Goal: Task Accomplishment & Management: Complete application form

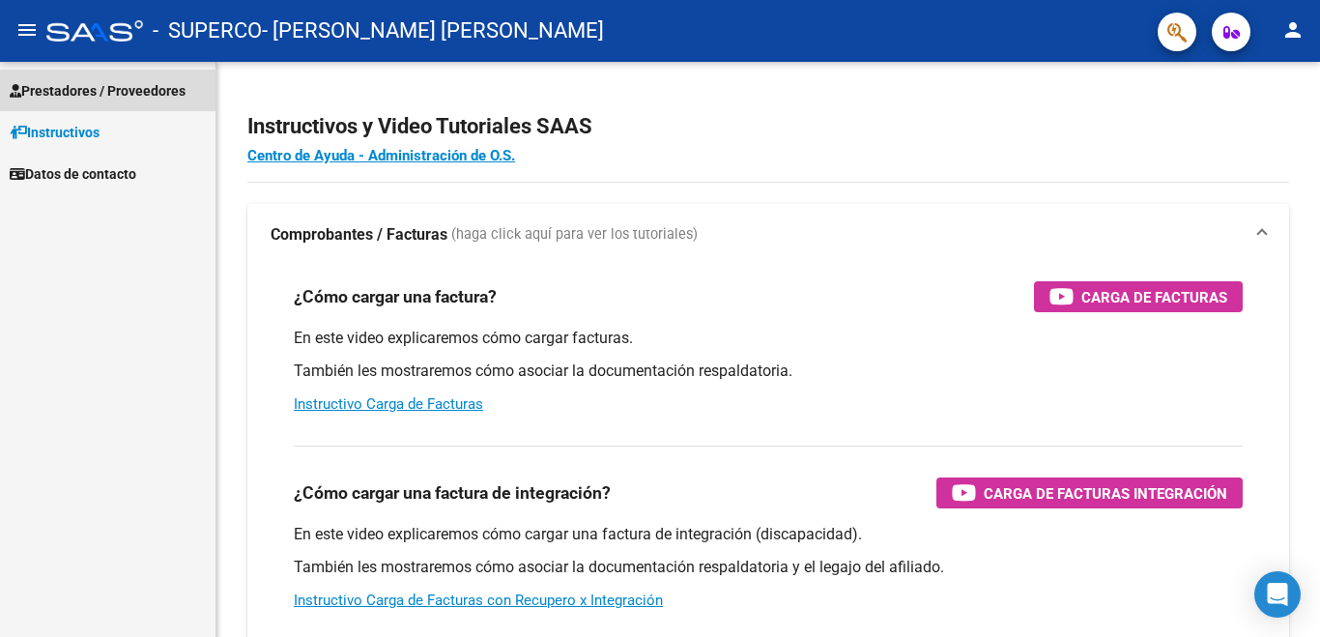
click at [140, 98] on span "Prestadores / Proveedores" at bounding box center [98, 90] width 176 height 21
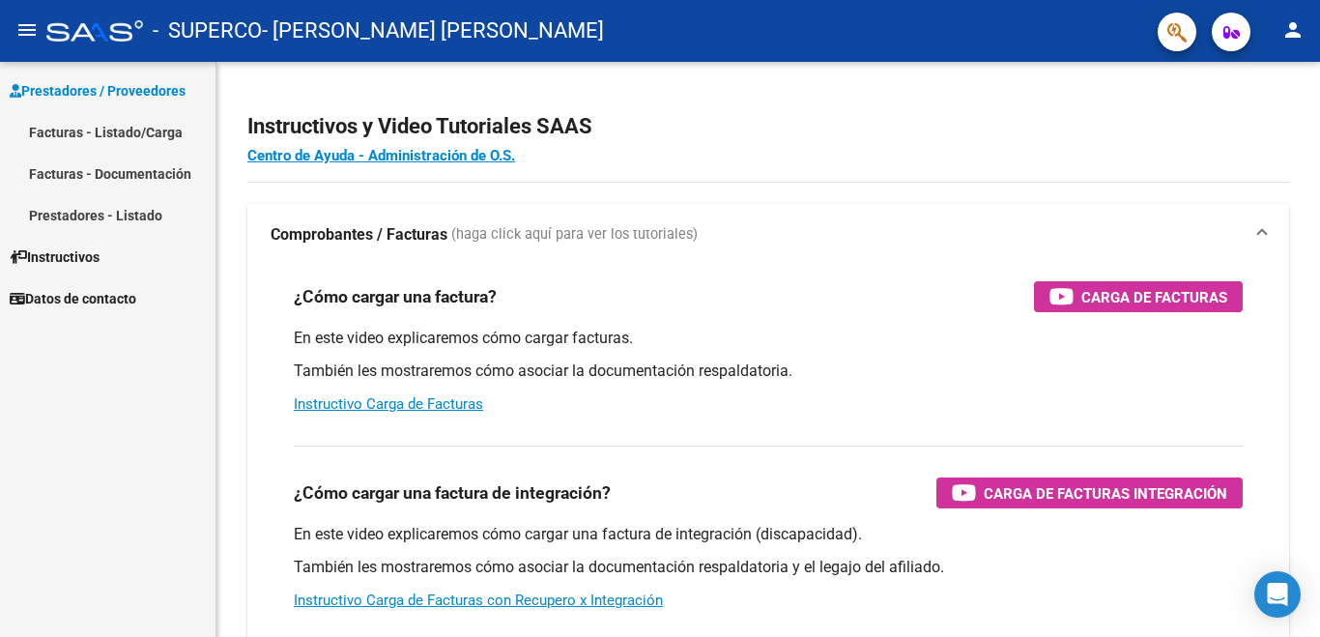
click at [145, 133] on link "Facturas - Listado/Carga" at bounding box center [107, 132] width 215 height 42
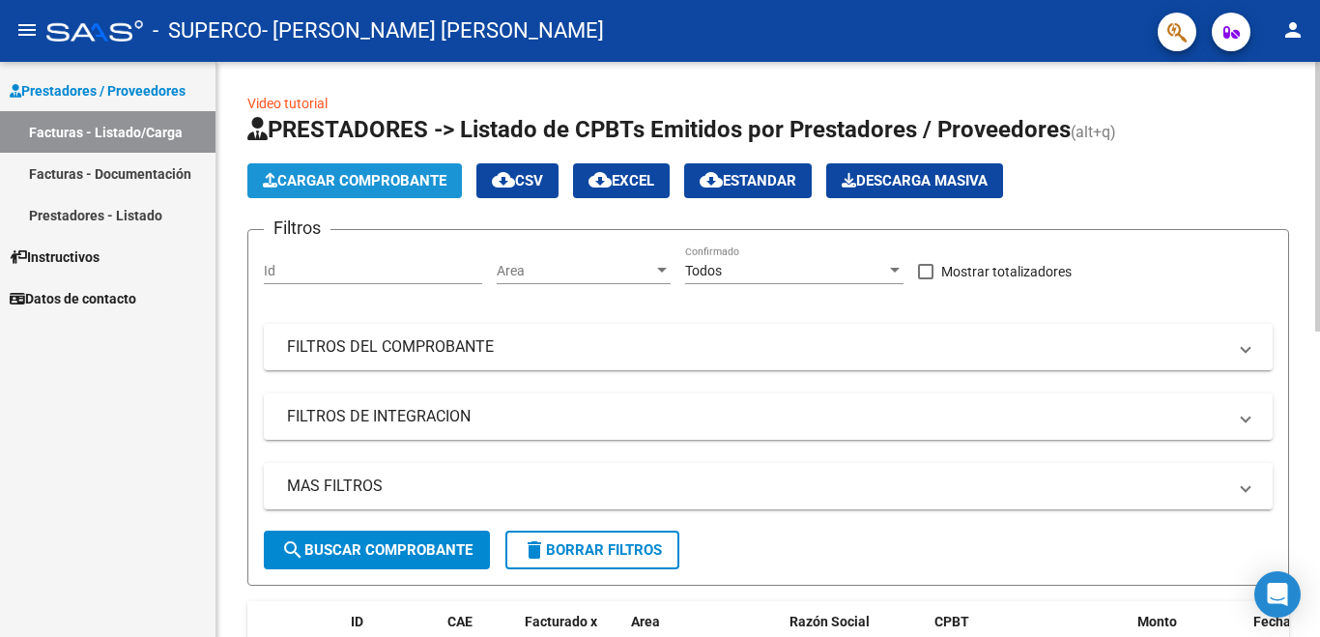
click at [307, 178] on span "Cargar Comprobante" at bounding box center [355, 180] width 184 height 17
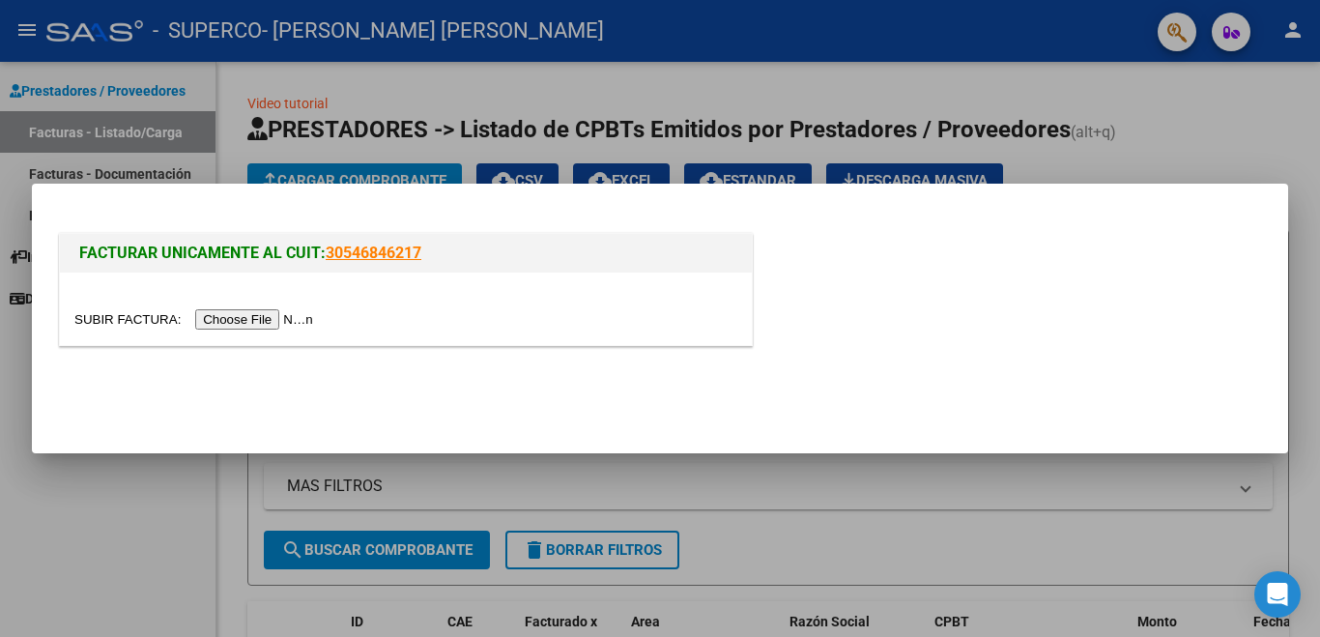
click at [280, 319] on input "file" at bounding box center [196, 319] width 244 height 20
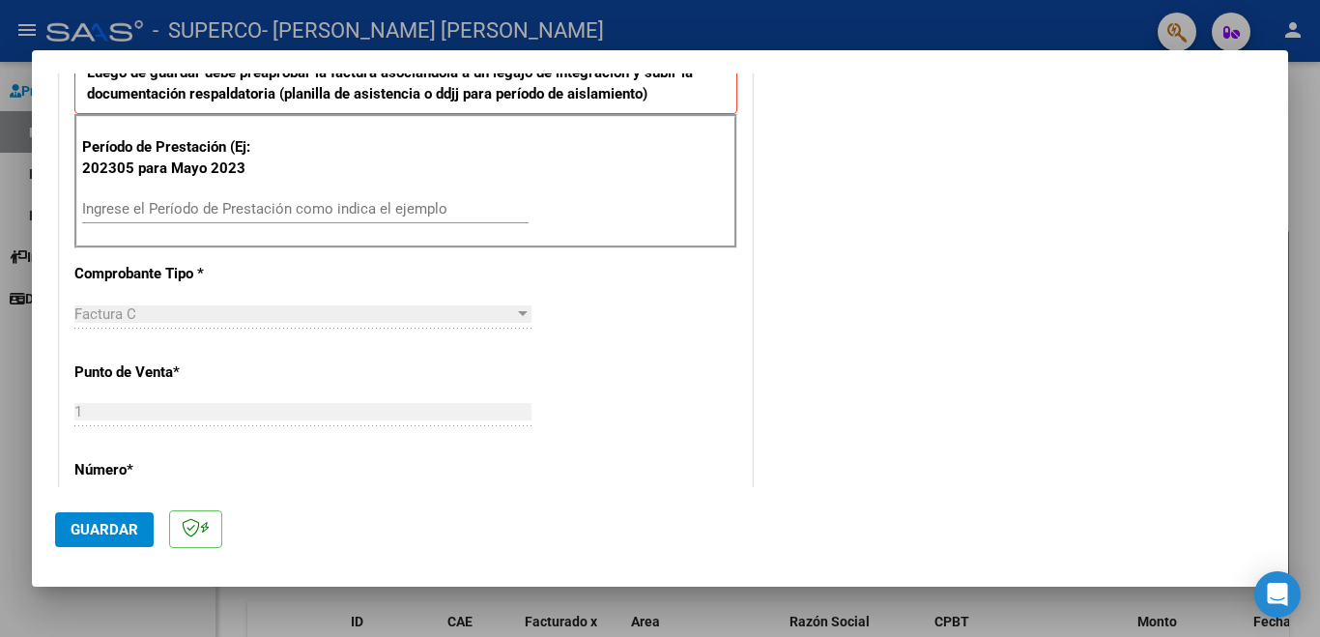
scroll to position [492, 0]
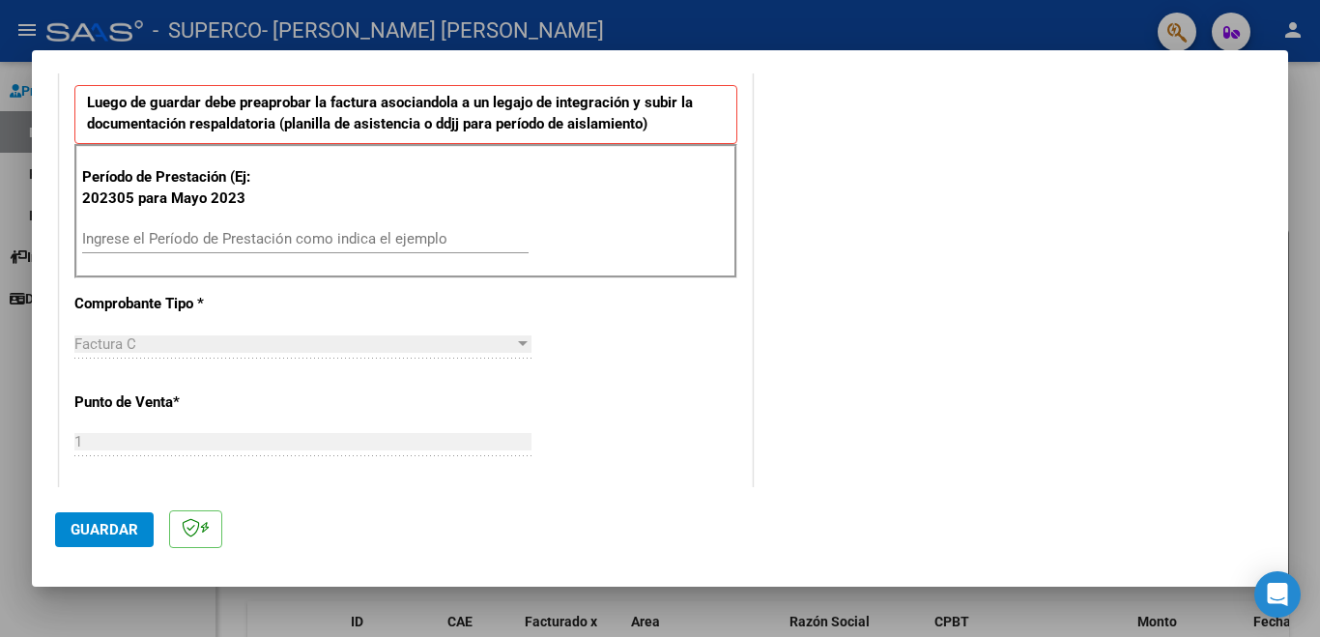
click at [238, 238] on input "Ingrese el Período de Prestación como indica el ejemplo" at bounding box center [305, 238] width 446 height 17
type input "202507"
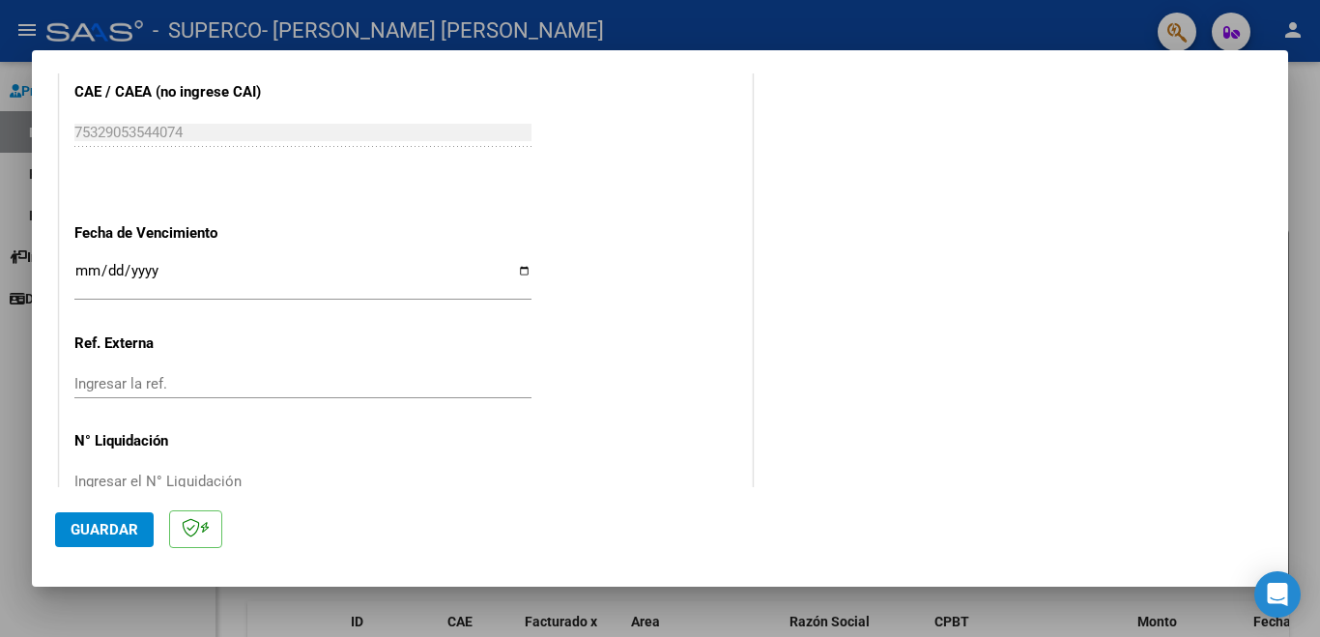
scroll to position [1221, 0]
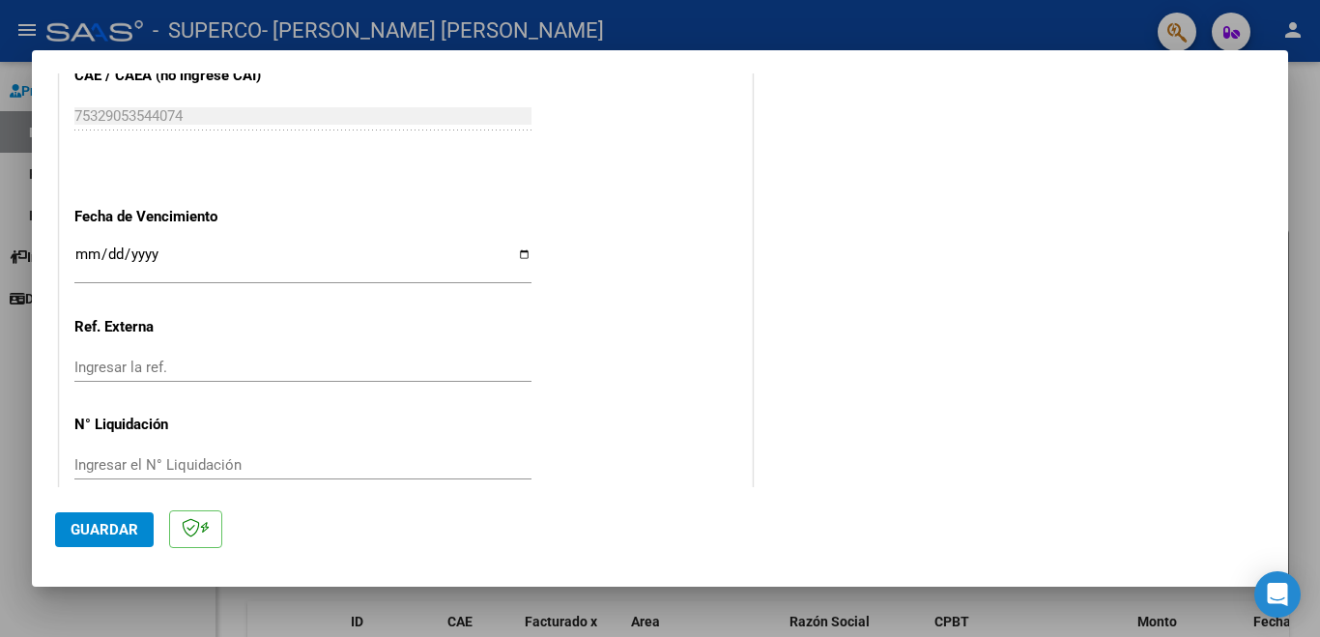
click at [519, 254] on input "Ingresar la fecha" at bounding box center [302, 261] width 457 height 31
type input "[DATE]"
click at [100, 527] on span "Guardar" at bounding box center [105, 529] width 68 height 17
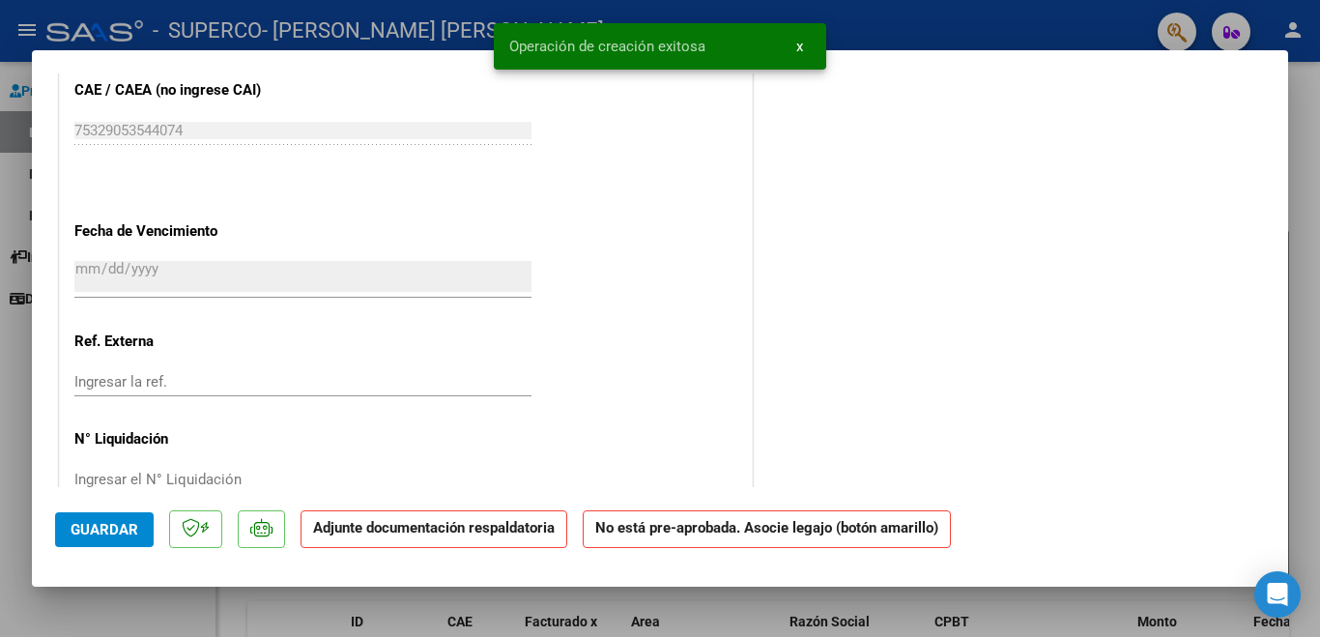
click at [511, 536] on strong "Adjunte documentación respaldatoria" at bounding box center [434, 527] width 242 height 17
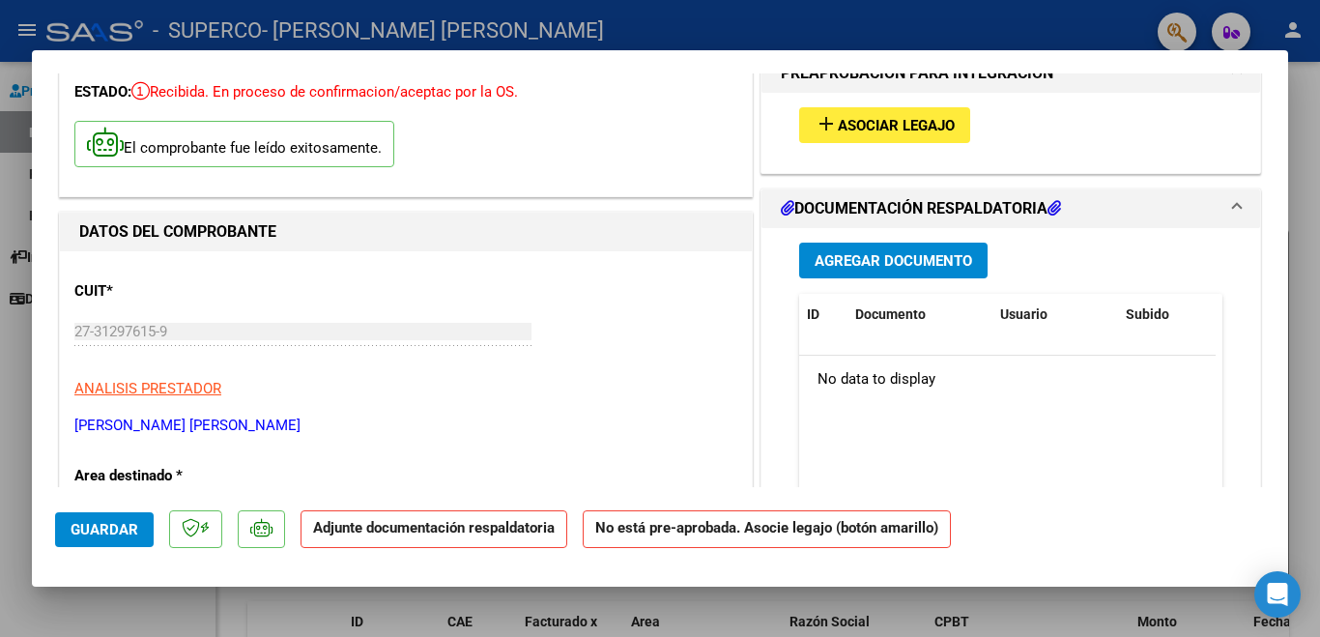
scroll to position [80, 0]
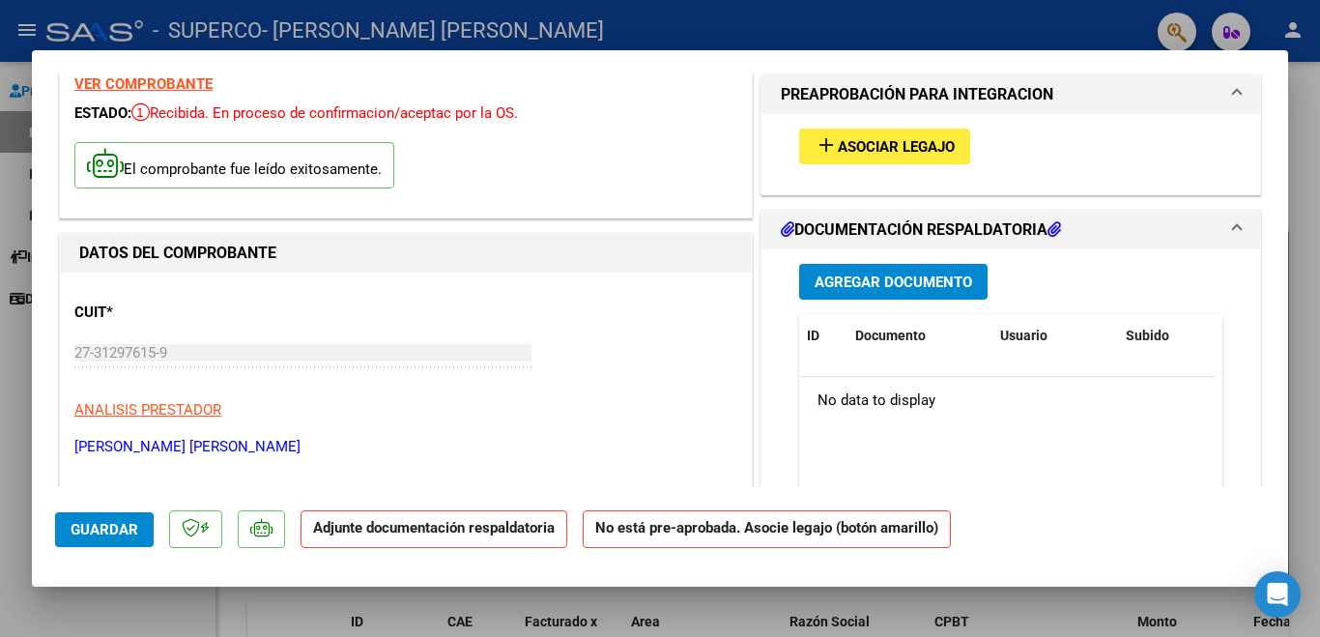
click at [895, 284] on span "Agregar Documento" at bounding box center [892, 281] width 157 height 17
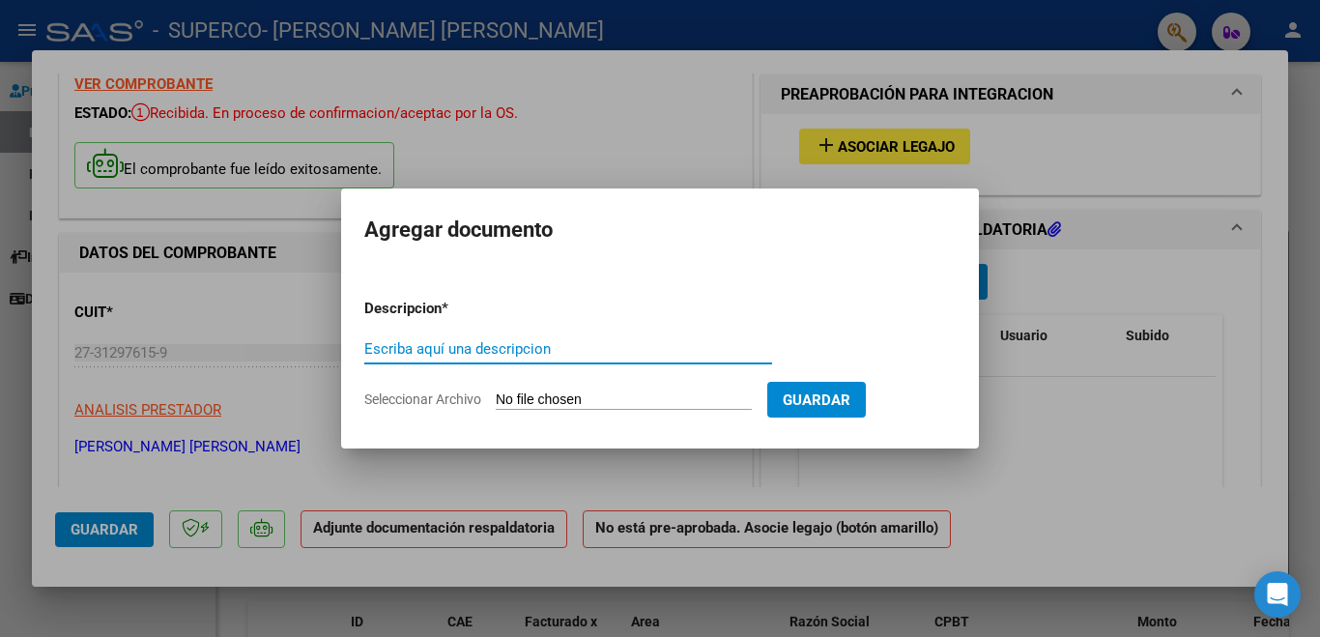
click at [448, 354] on input "Escriba aquí una descripcion" at bounding box center [568, 348] width 408 height 17
type input "Asistencia"
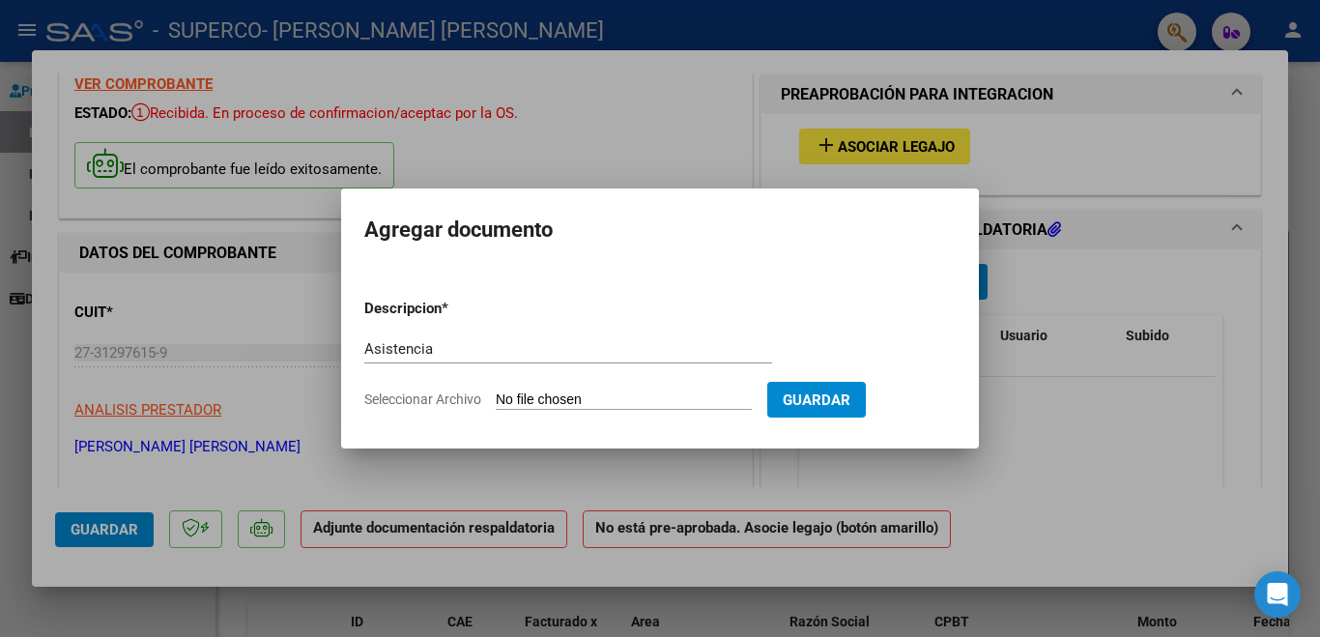
click at [543, 396] on input "Seleccionar Archivo" at bounding box center [624, 400] width 256 height 18
type input "C:\fakepath\Asistencia [DATE] Superco.pdf"
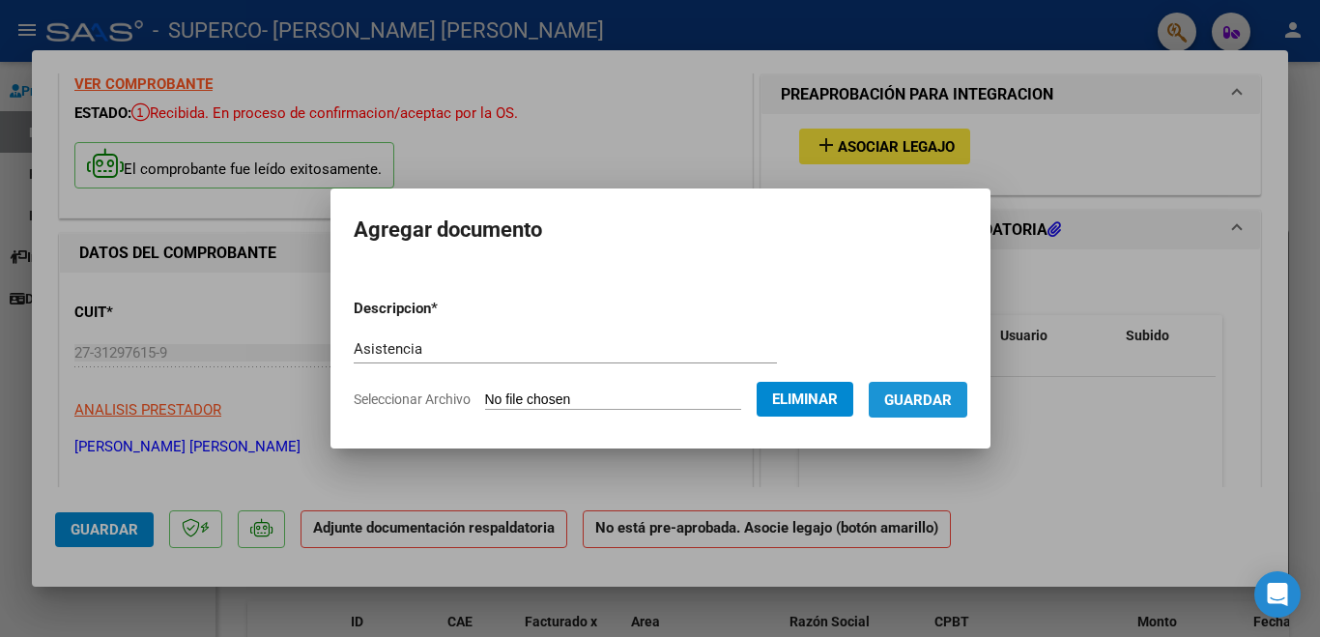
click at [935, 398] on span "Guardar" at bounding box center [918, 399] width 68 height 17
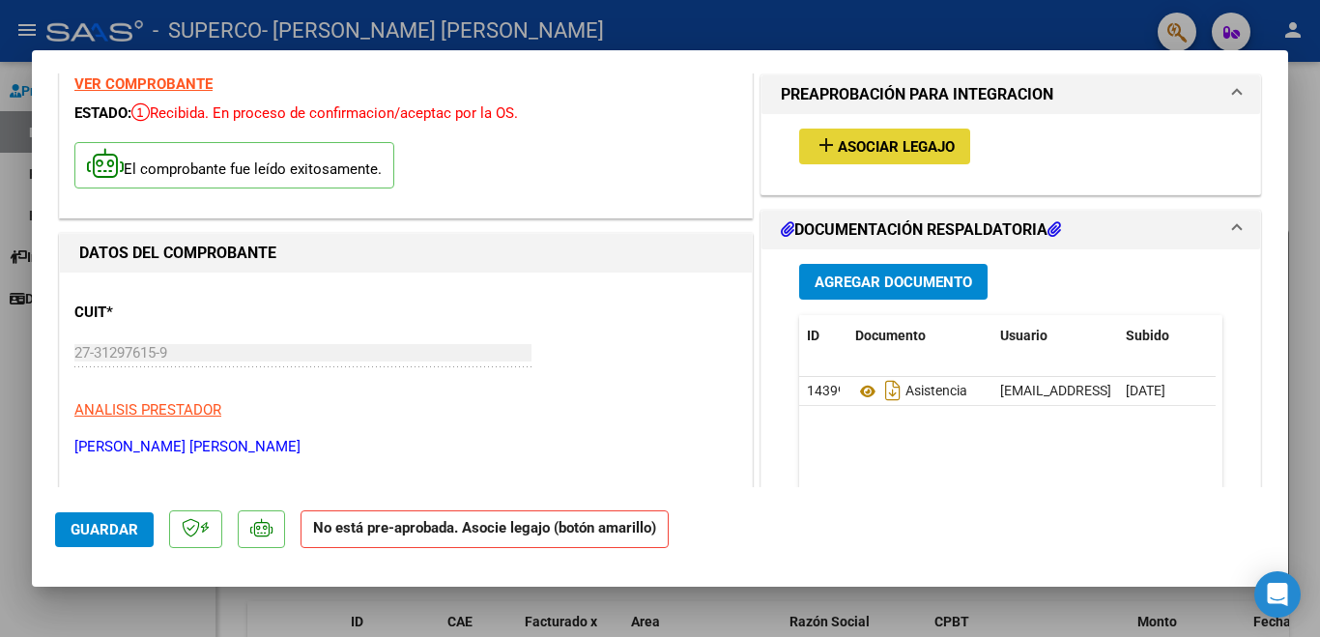
click at [883, 133] on button "add Asociar Legajo" at bounding box center [884, 146] width 171 height 36
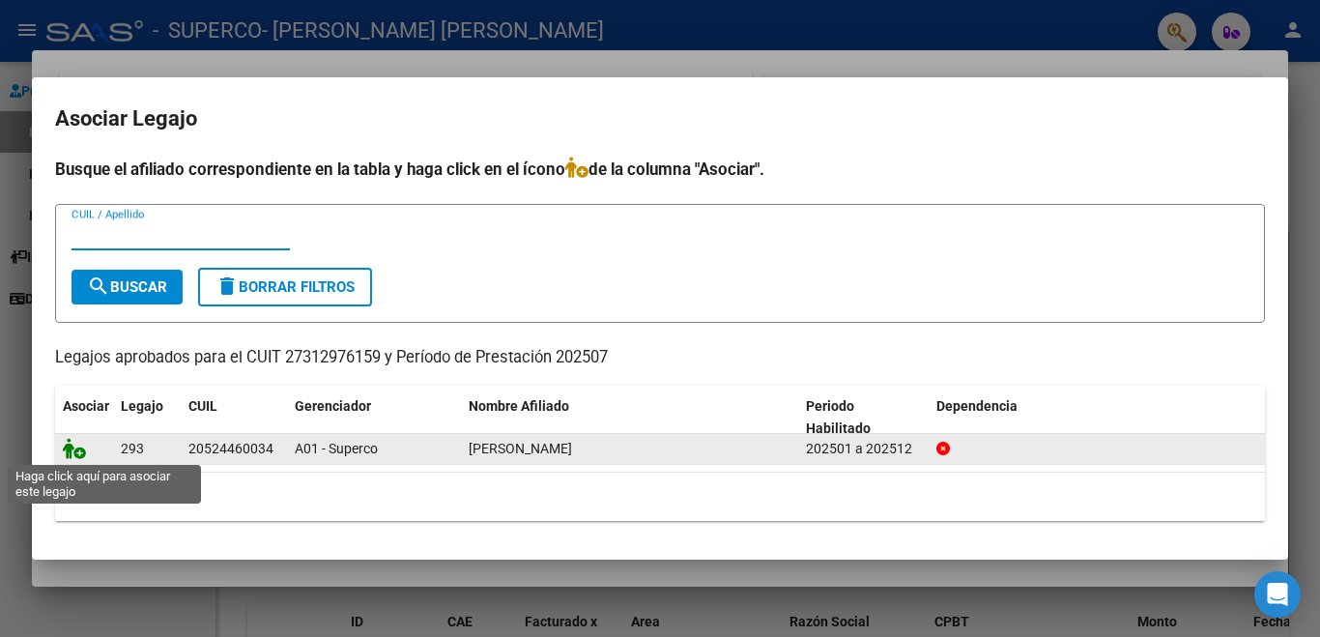
click at [79, 453] on icon at bounding box center [74, 448] width 23 height 21
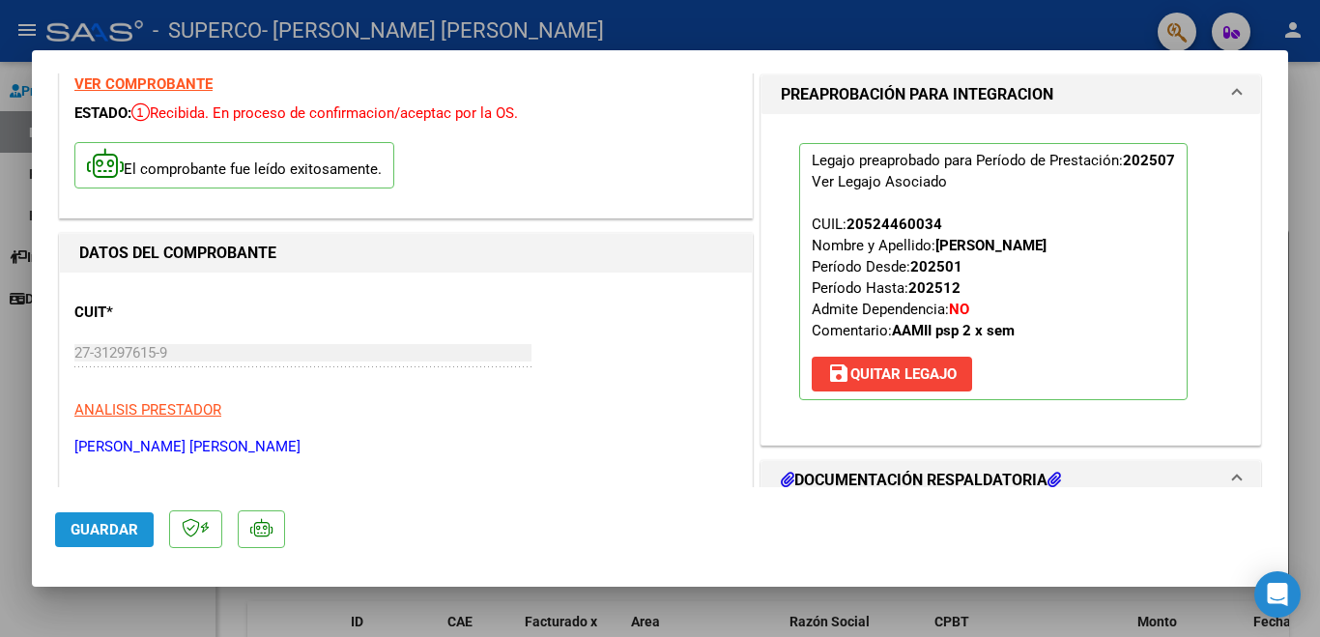
click at [80, 533] on span "Guardar" at bounding box center [105, 529] width 68 height 17
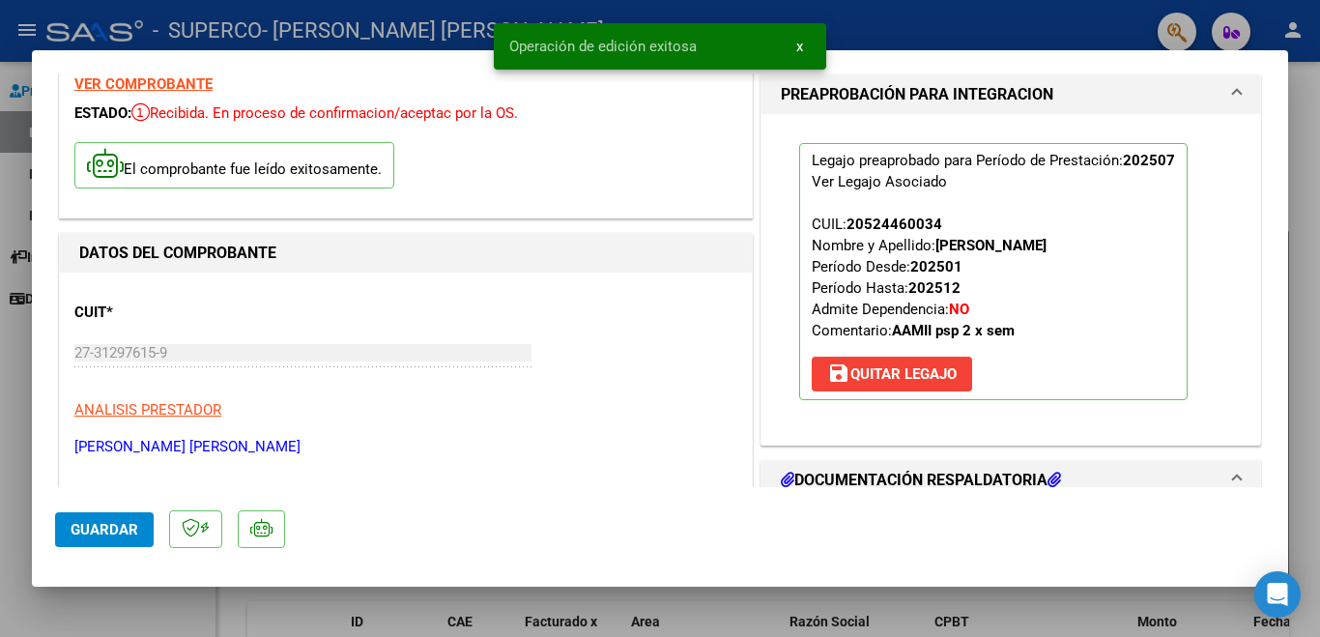
click at [1298, 158] on div at bounding box center [660, 318] width 1320 height 637
type input "$ 0,00"
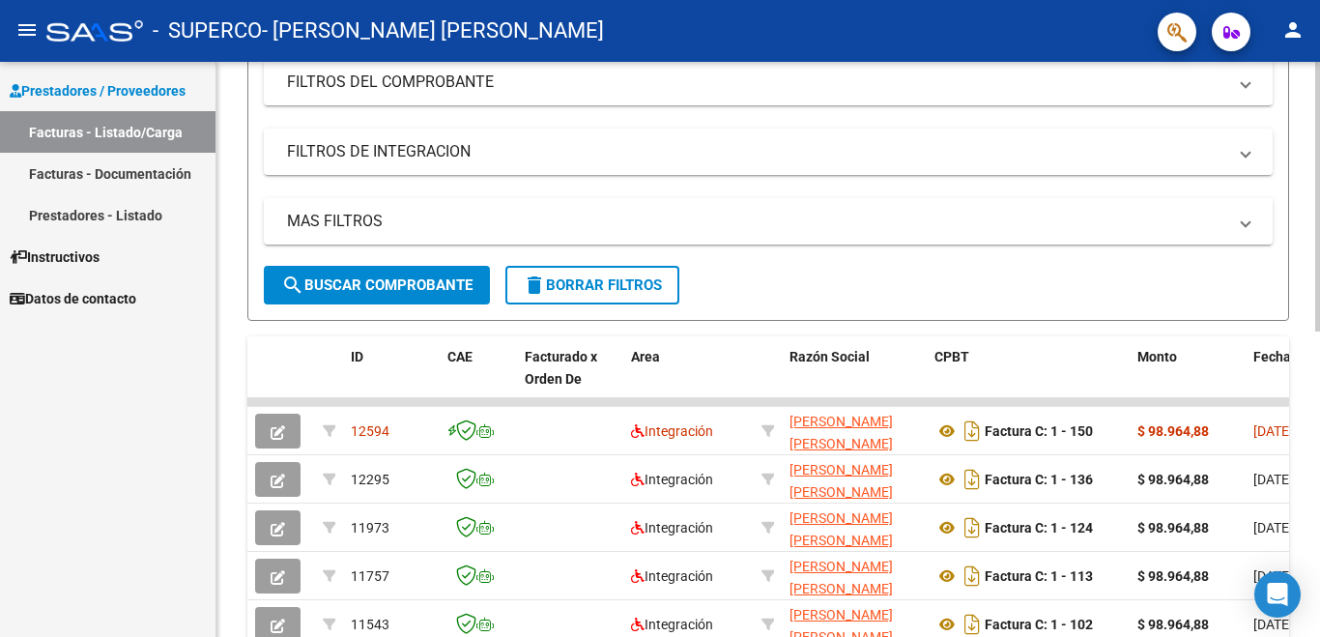
scroll to position [261, 0]
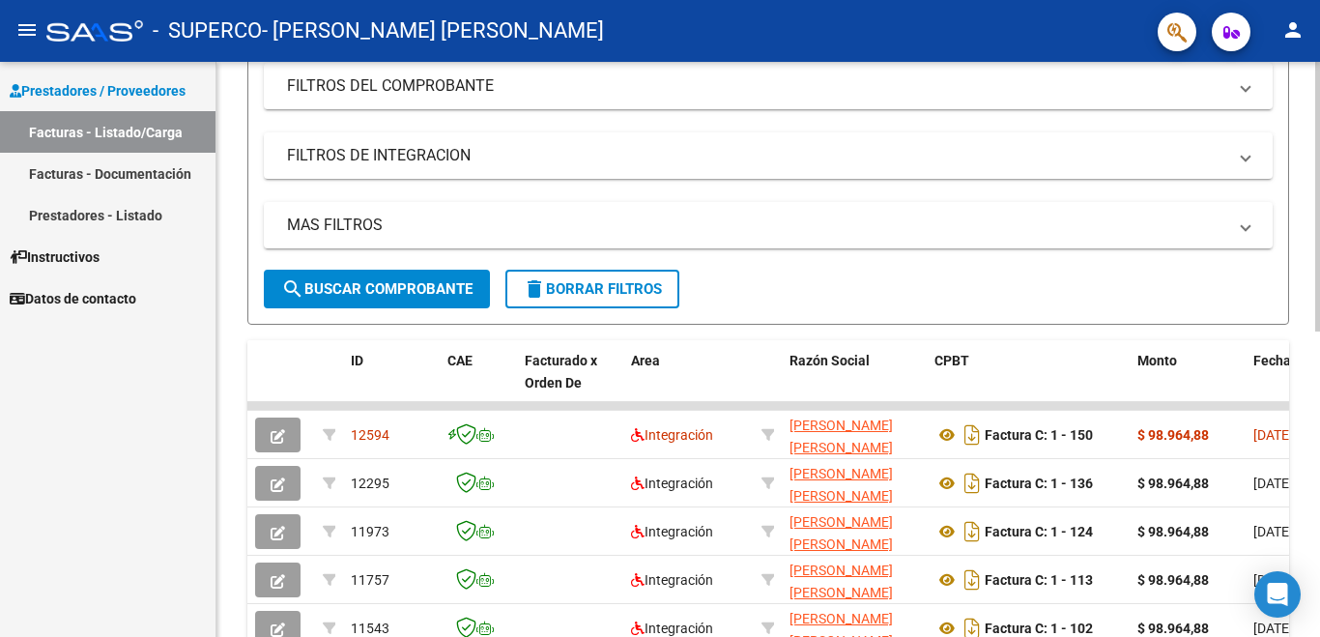
click at [1313, 243] on div "Video tutorial PRESTADORES -> Listado de CPBTs Emitidos por Prestadores / Prove…" at bounding box center [770, 405] width 1108 height 1209
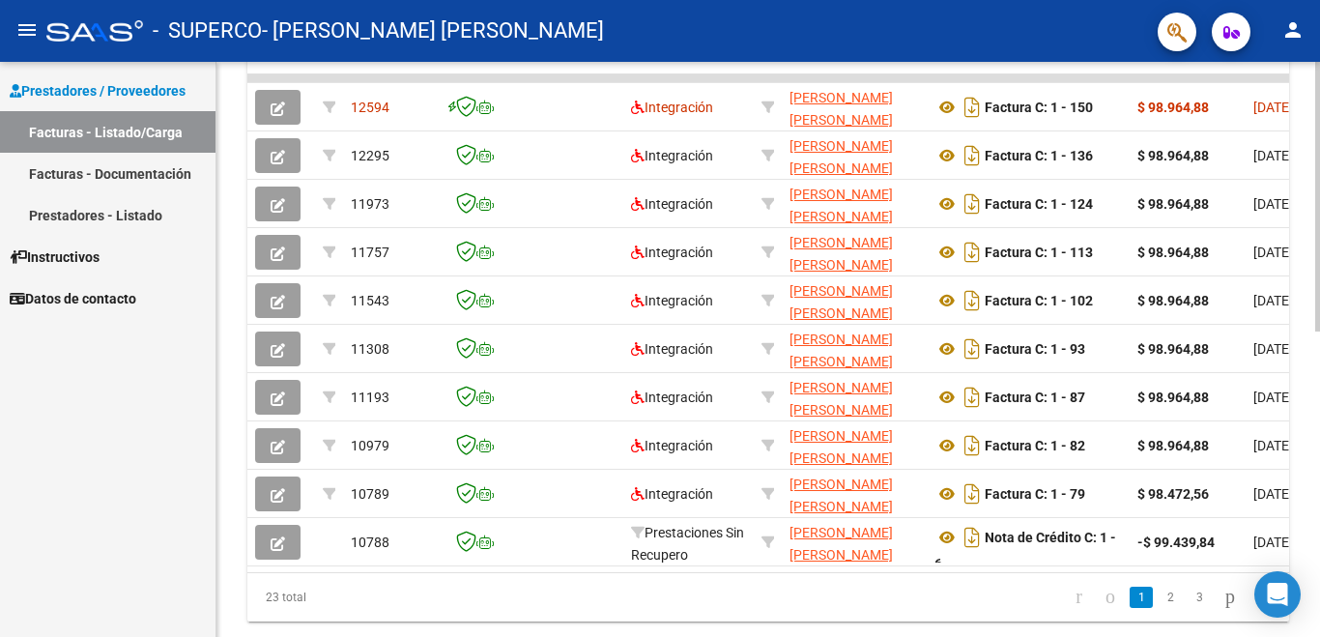
scroll to position [590, 0]
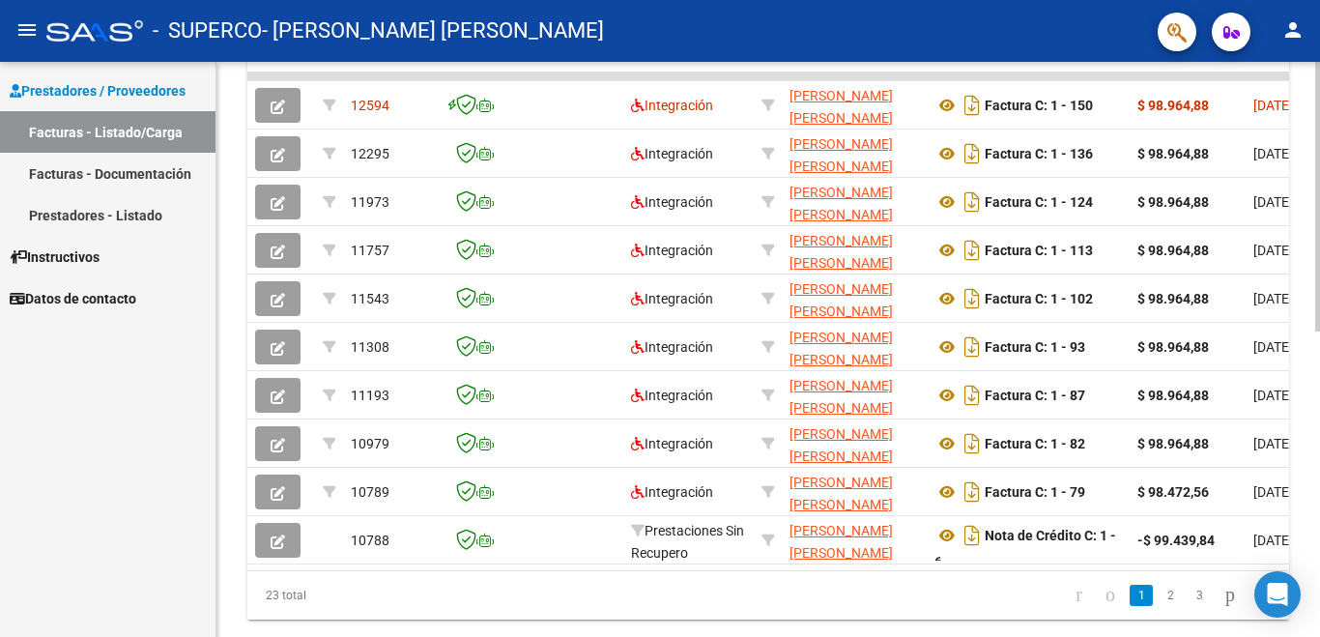
click at [1317, 411] on div at bounding box center [1317, 481] width 5 height 270
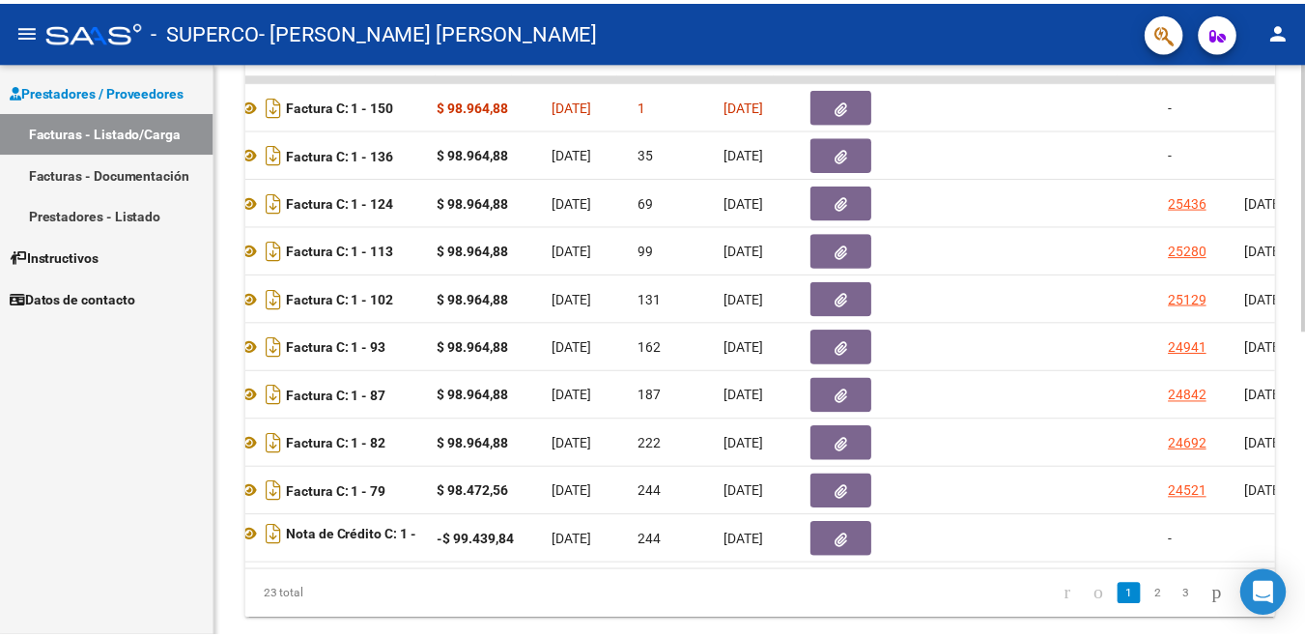
scroll to position [0, 0]
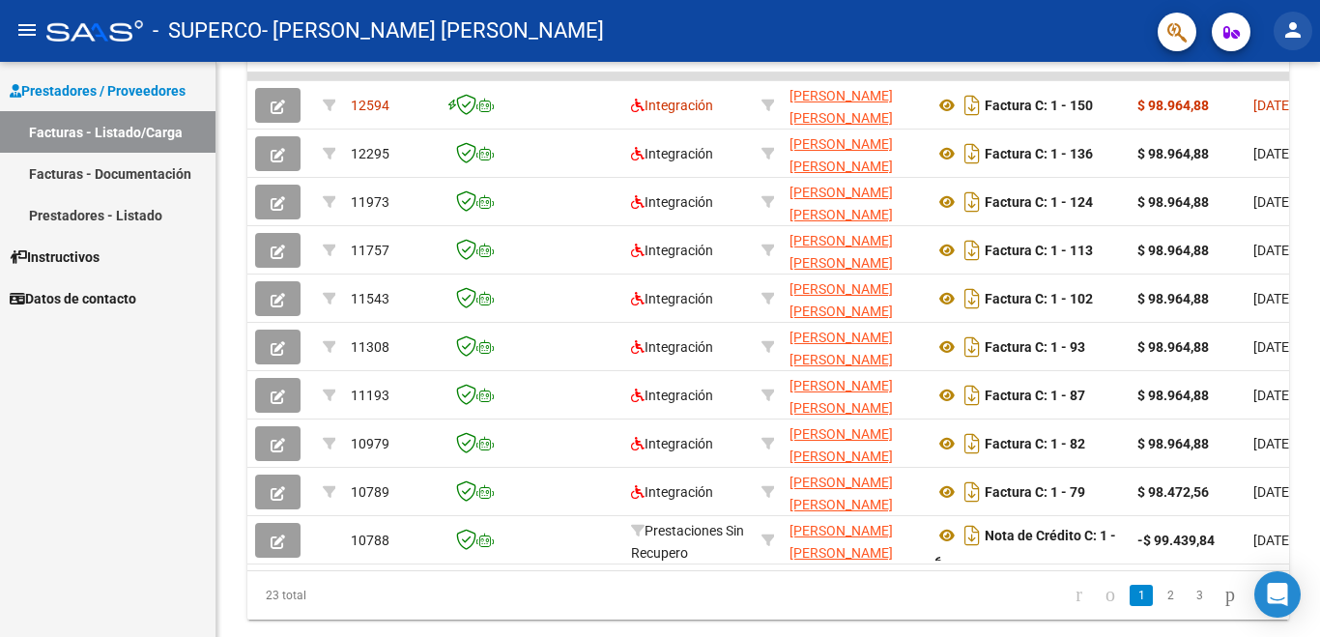
click at [1288, 34] on mat-icon "person" at bounding box center [1292, 29] width 23 height 23
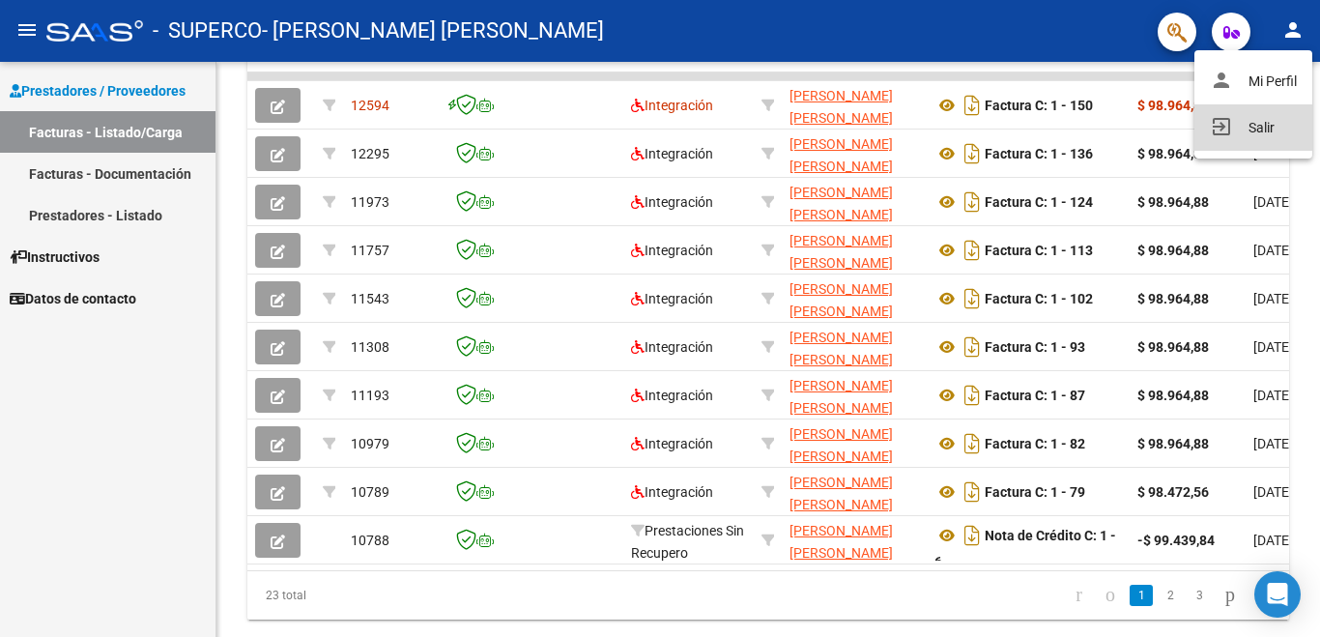
click at [1253, 127] on button "exit_to_app Salir" at bounding box center [1253, 127] width 118 height 46
